Goal: Task Accomplishment & Management: Manage account settings

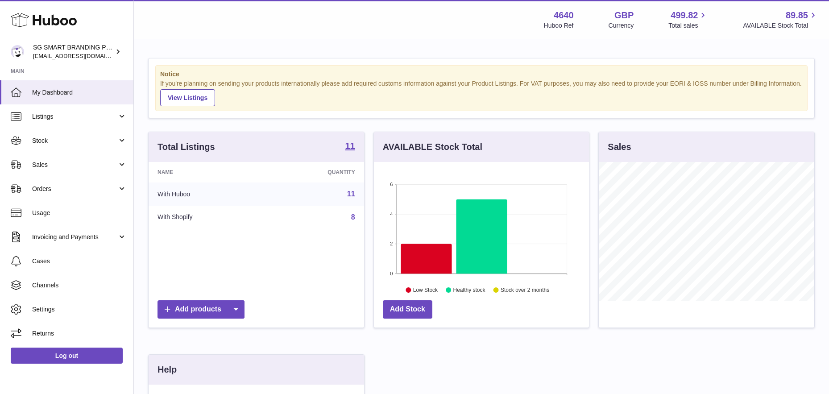
scroll to position [139, 215]
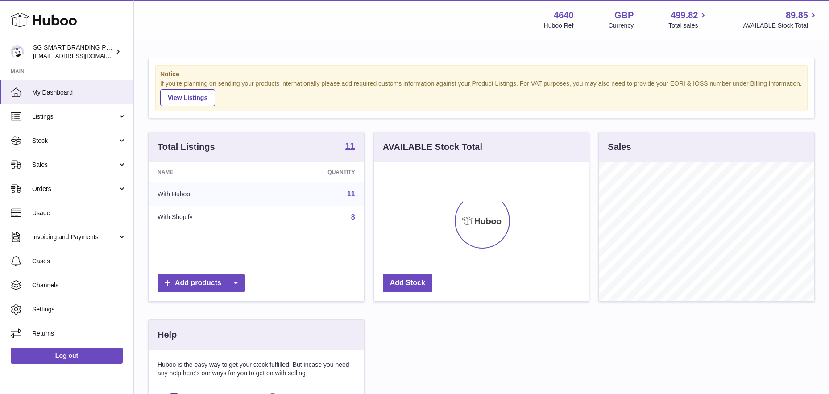
scroll to position [139, 215]
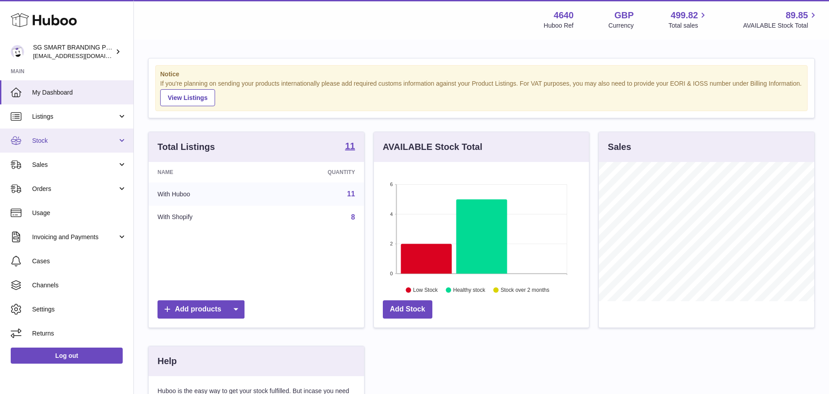
click at [81, 137] on span "Stock" at bounding box center [74, 141] width 85 height 8
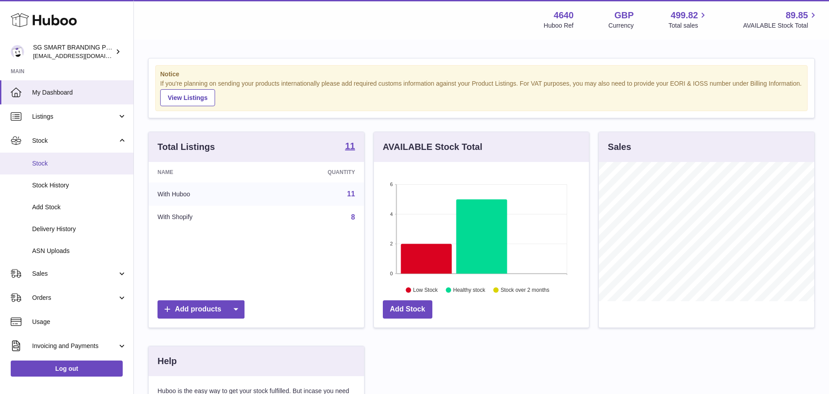
click at [59, 169] on link "Stock" at bounding box center [66, 164] width 133 height 22
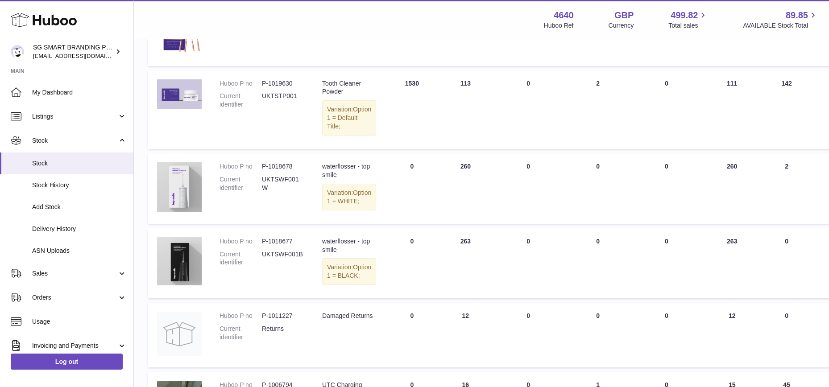
scroll to position [270, 0]
